Goal: Transaction & Acquisition: Purchase product/service

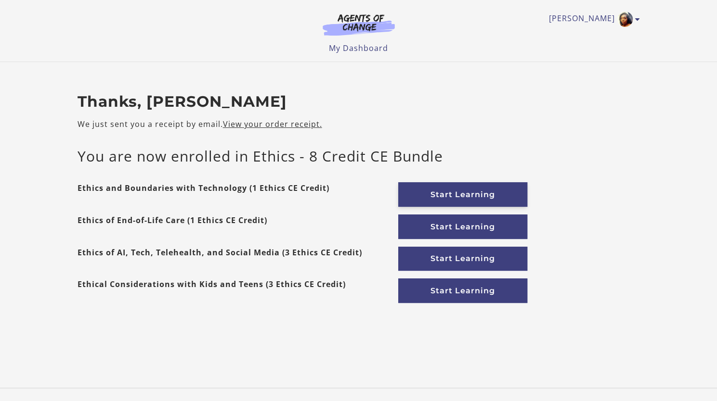
click at [453, 192] on link "Start Learning" at bounding box center [462, 194] width 129 height 25
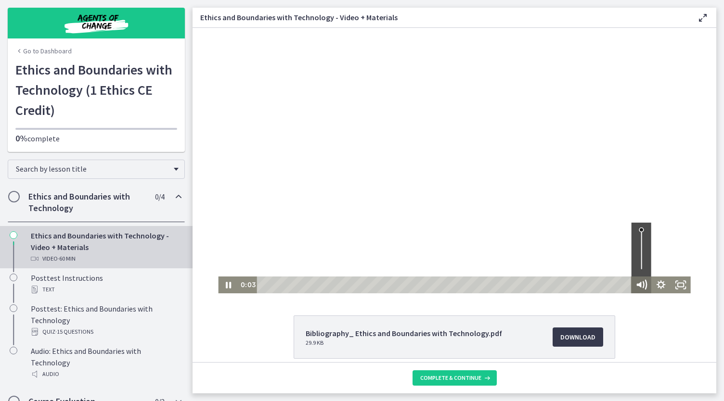
click at [637, 284] on icon "Mute" at bounding box center [639, 285] width 5 height 6
click at [686, 347] on div "Bibliography_ Ethics and Boundaries with Technology.pdf 29.9 KB Download Opens …" at bounding box center [455, 384] width 524 height 137
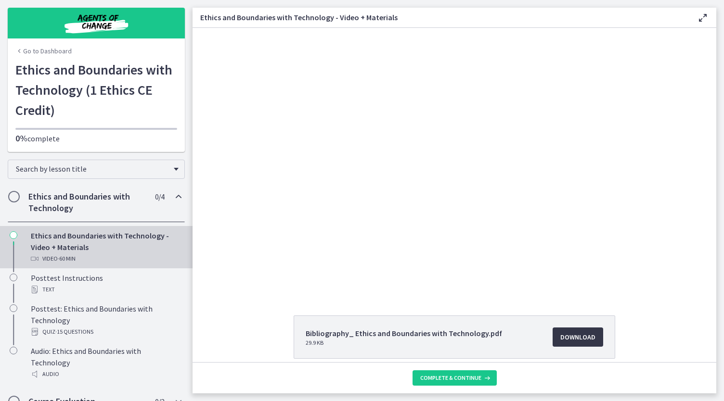
click at [588, 334] on span "Download Opens in a new window" at bounding box center [577, 338] width 35 height 12
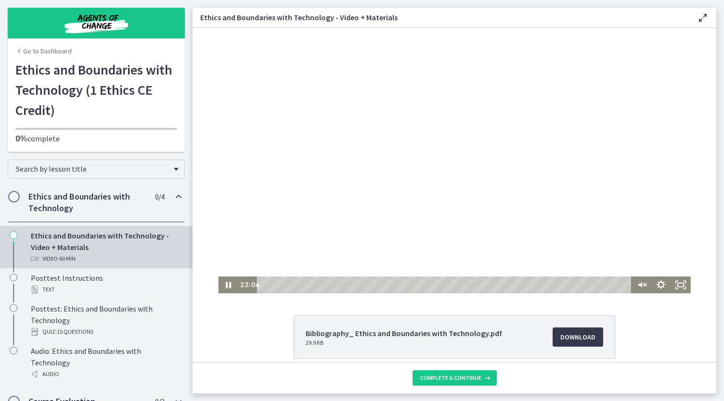
click at [564, 130] on div at bounding box center [454, 161] width 472 height 266
click at [416, 133] on div at bounding box center [454, 161] width 472 height 266
click at [455, 151] on div at bounding box center [454, 161] width 472 height 266
click at [226, 285] on icon "Play Video" at bounding box center [229, 285] width 6 height 8
